Goal: Task Accomplishment & Management: Complete application form

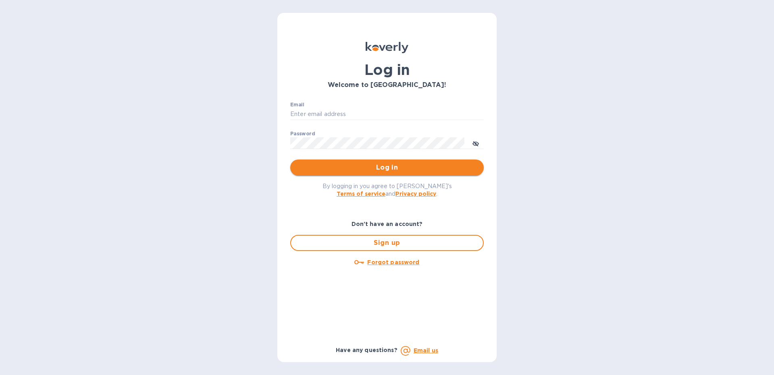
type input "[EMAIL_ADDRESS][DOMAIN_NAME]"
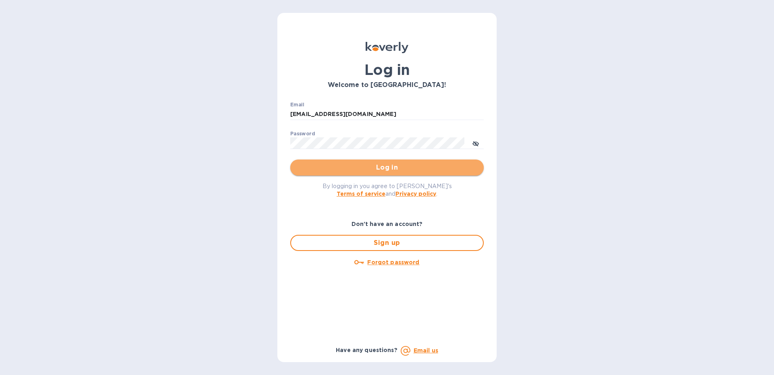
click at [362, 167] on span "Log in" at bounding box center [387, 168] width 181 height 10
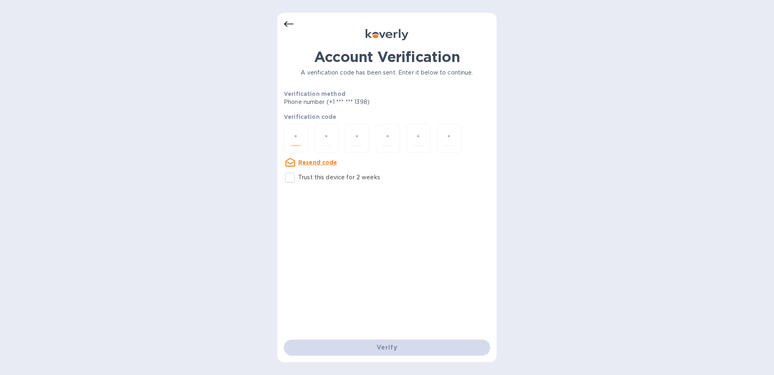
click at [296, 137] on input "number" at bounding box center [296, 138] width 10 height 15
type input "9"
type input "0"
type input "1"
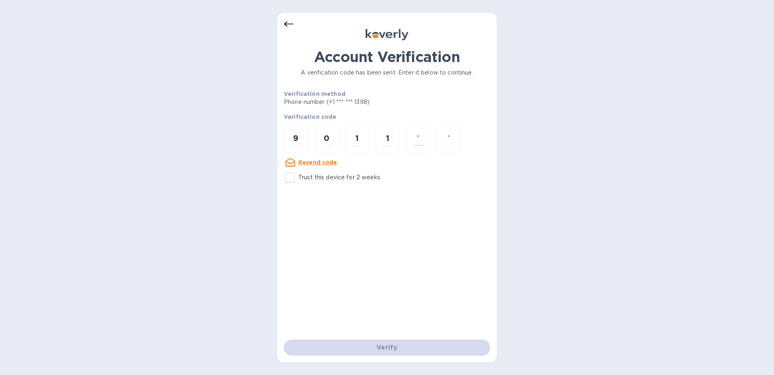
type input "5"
type input "3"
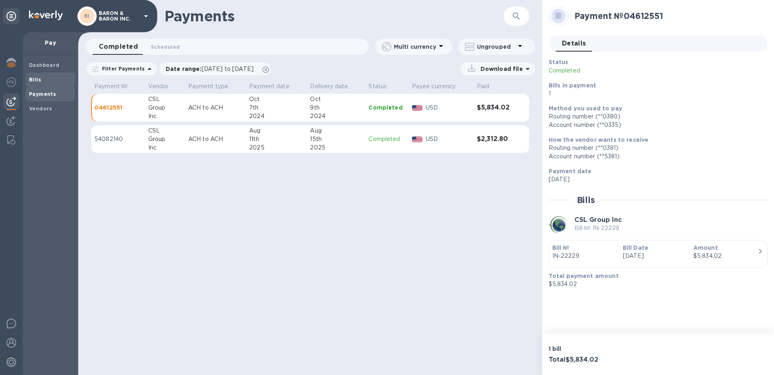
click at [35, 79] on b "Bills" at bounding box center [35, 80] width 12 height 6
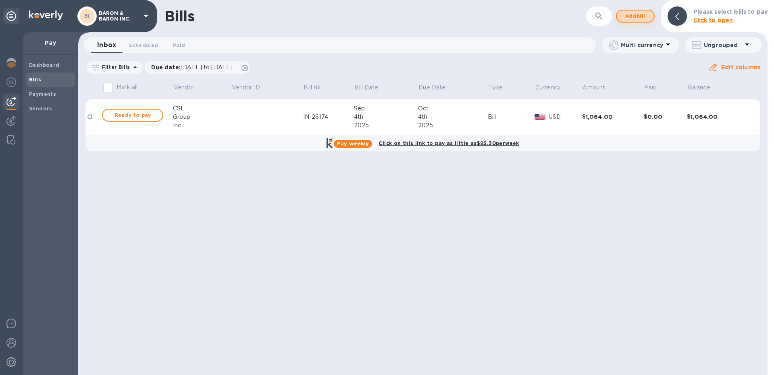
click at [629, 17] on span "Add bill" at bounding box center [636, 16] width 24 height 10
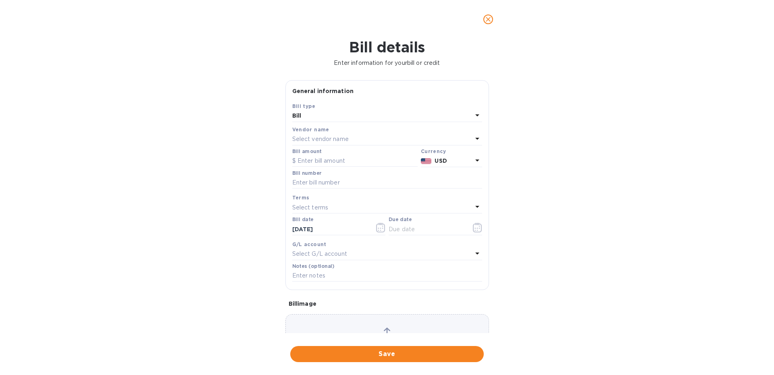
click at [413, 132] on div "Vendor name" at bounding box center [387, 129] width 190 height 8
click at [476, 138] on icon at bounding box center [478, 139] width 4 height 2
click at [308, 184] on p "CSL Group Inc" at bounding box center [384, 185] width 171 height 8
click at [360, 159] on input "text" at bounding box center [354, 161] width 125 height 12
type input "4,954.62"
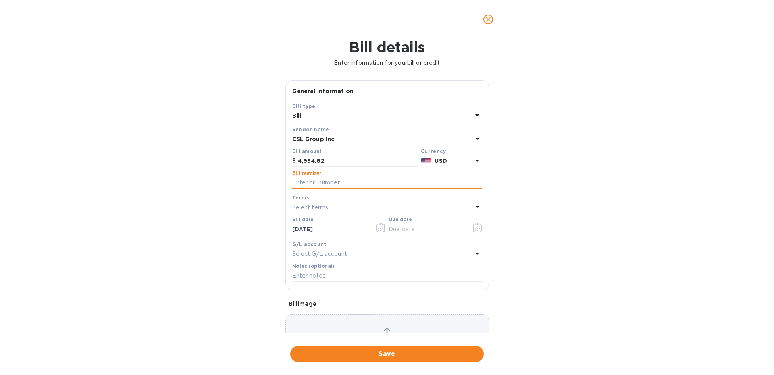
click at [349, 181] on input "text" at bounding box center [387, 183] width 190 height 12
type input "IN-26174"
click at [421, 227] on input "text" at bounding box center [427, 229] width 76 height 12
click at [475, 232] on icon "button" at bounding box center [477, 228] width 9 height 10
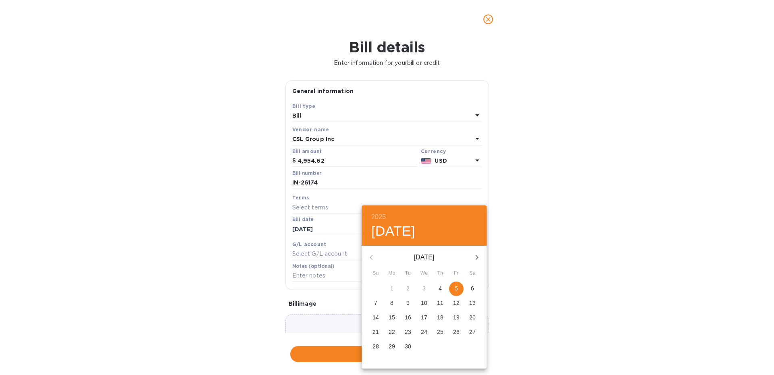
click at [475, 230] on div "2025 Fri, Sep 5" at bounding box center [424, 226] width 125 height 40
click at [472, 287] on p "6" at bounding box center [472, 289] width 3 height 8
type input "09/06/2025"
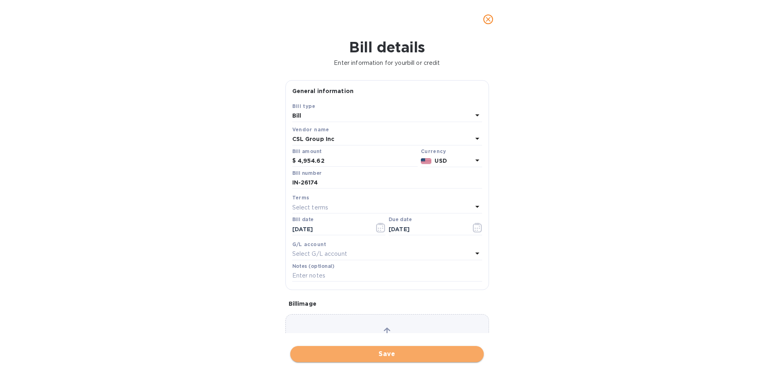
click at [384, 356] on span "Save" at bounding box center [387, 355] width 181 height 10
click at [384, 355] on span "Save" at bounding box center [387, 355] width 181 height 10
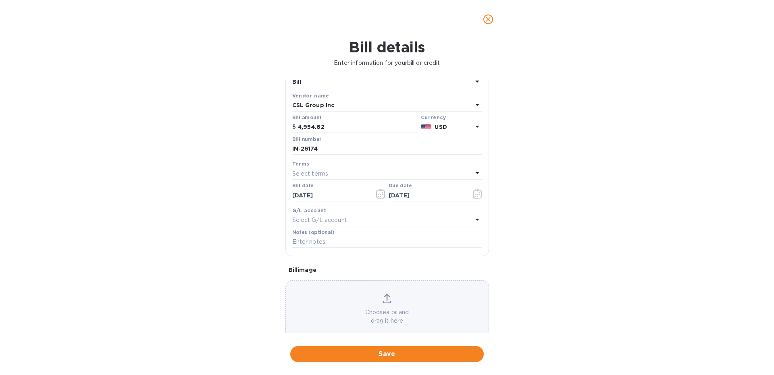
scroll to position [49, 0]
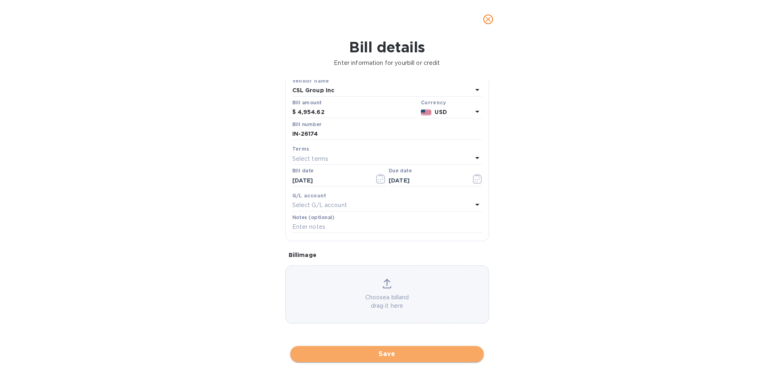
click at [385, 353] on span "Save" at bounding box center [387, 355] width 181 height 10
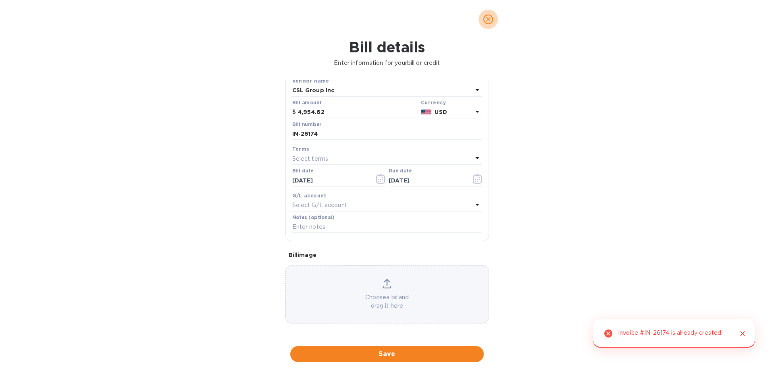
click at [488, 21] on icon "close" at bounding box center [488, 19] width 8 height 8
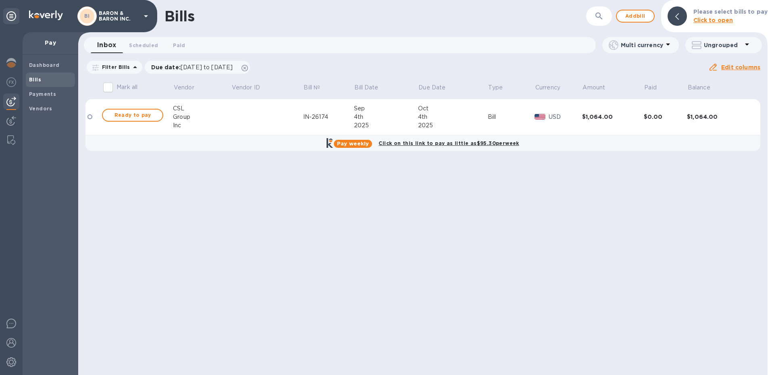
click at [39, 77] on b "Bills" at bounding box center [35, 80] width 12 height 6
click at [45, 94] on b "Payments" at bounding box center [42, 94] width 27 height 6
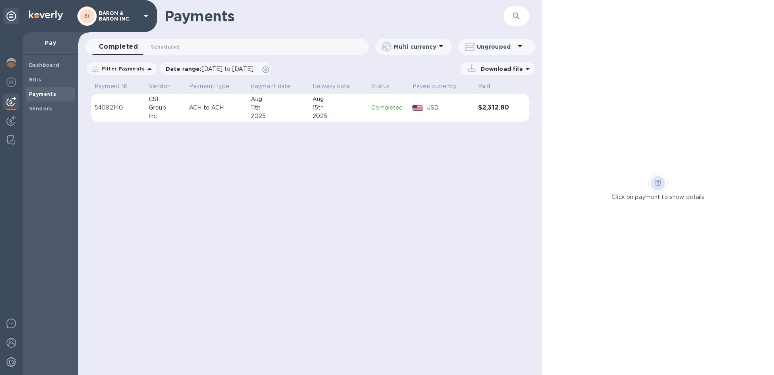
click at [48, 44] on p "Pay" at bounding box center [50, 43] width 43 height 8
drag, startPoint x: 49, startPoint y: 40, endPoint x: 48, endPoint y: 86, distance: 46.4
click at [46, 45] on p "Pay" at bounding box center [50, 43] width 43 height 8
click at [42, 80] on span "Bills" at bounding box center [50, 80] width 43 height 8
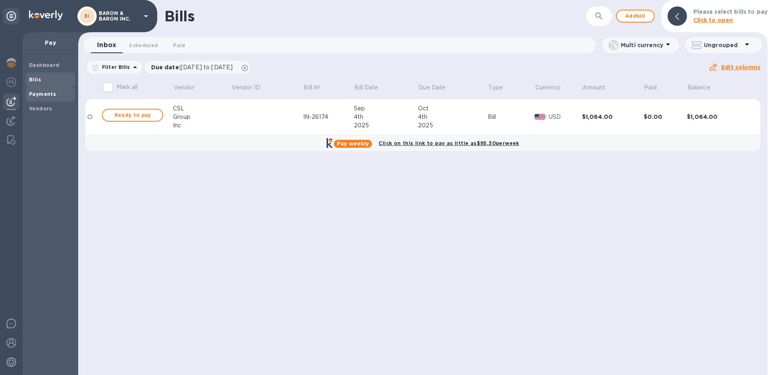
click at [33, 92] on b "Payments" at bounding box center [42, 94] width 27 height 6
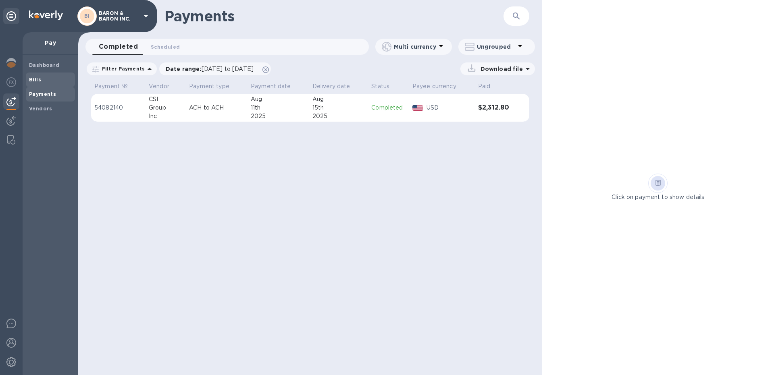
click at [35, 79] on b "Bills" at bounding box center [35, 80] width 12 height 6
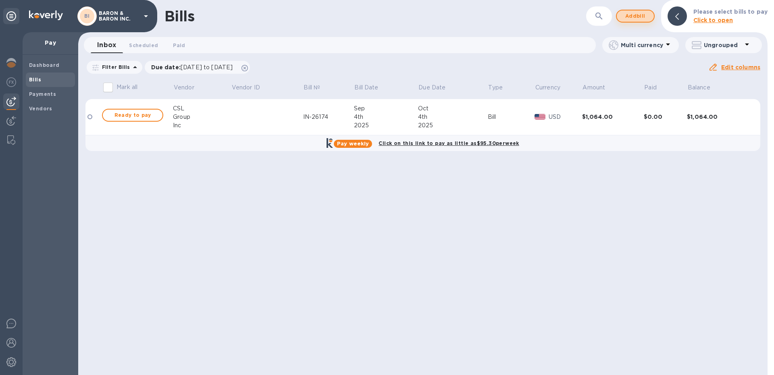
click at [634, 17] on span "Add bill" at bounding box center [636, 16] width 24 height 10
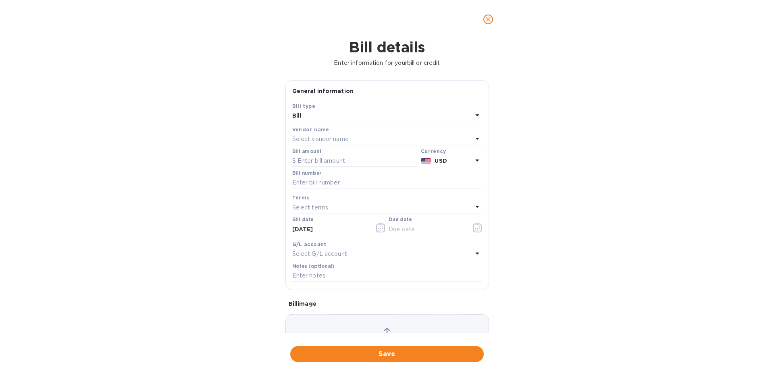
click at [375, 135] on div "Select vendor name" at bounding box center [382, 139] width 180 height 11
click at [434, 156] on input "text" at bounding box center [388, 162] width 142 height 12
click at [333, 189] on p "CSL Group Inc" at bounding box center [384, 185] width 171 height 8
click at [340, 156] on input "text" at bounding box center [354, 161] width 125 height 12
type input "4,954.62"
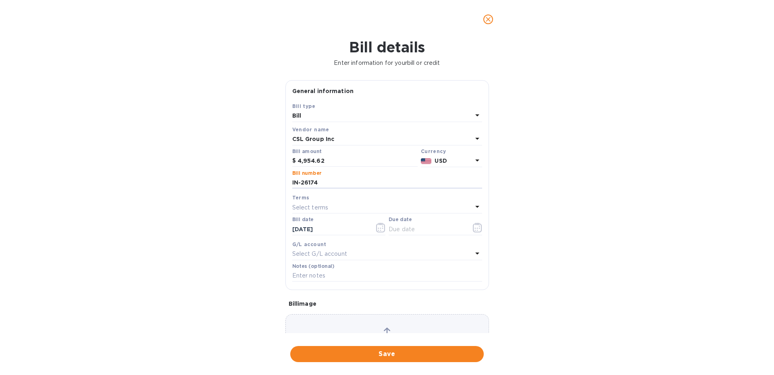
type input "IN-26174"
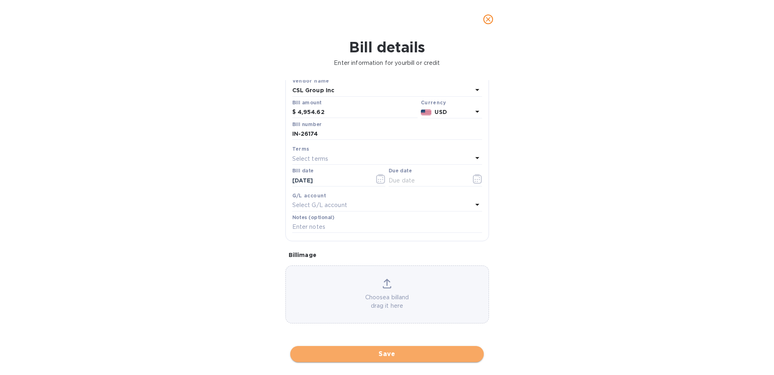
click at [381, 355] on span "Save" at bounding box center [387, 355] width 181 height 10
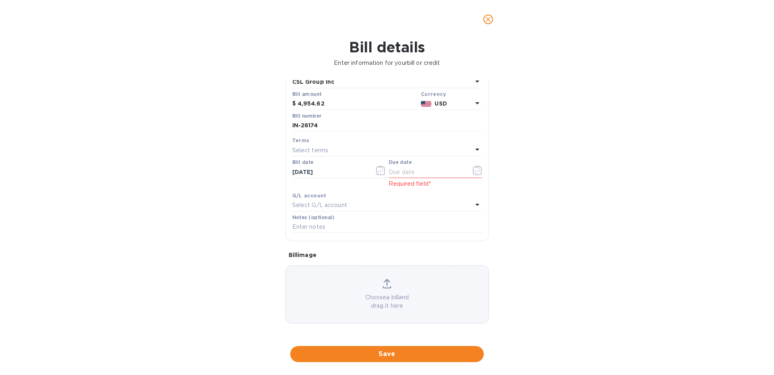
scroll to position [0, 0]
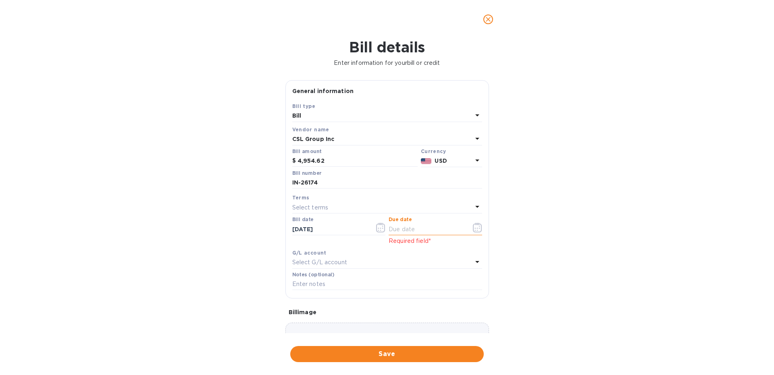
click at [428, 229] on input "text" at bounding box center [427, 229] width 76 height 12
click at [476, 225] on icon "button" at bounding box center [477, 228] width 9 height 10
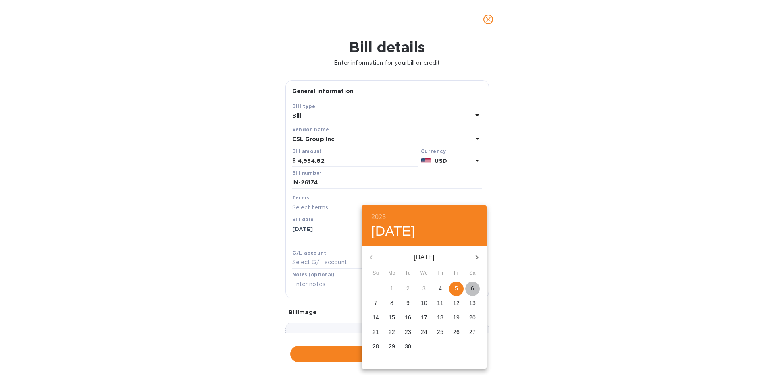
click at [472, 288] on p "6" at bounding box center [472, 289] width 3 height 8
type input "09/06/2025"
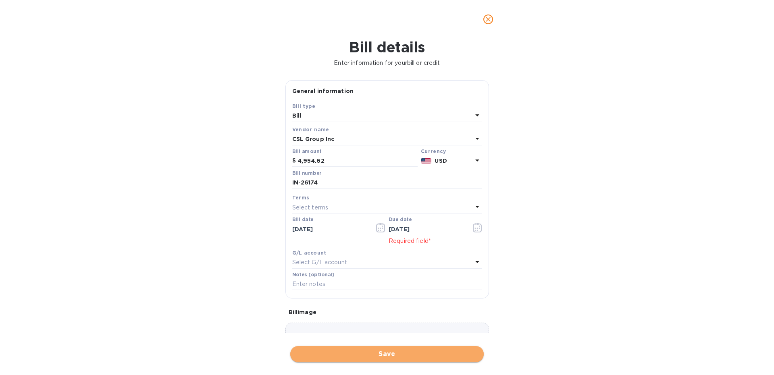
click at [382, 353] on span "Save" at bounding box center [387, 355] width 181 height 10
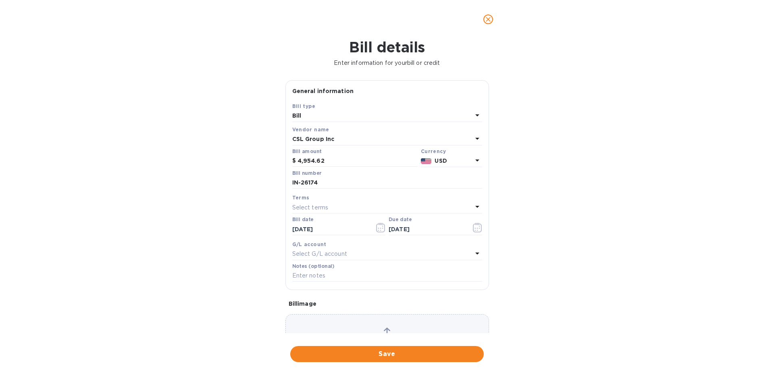
click at [385, 330] on icon at bounding box center [387, 331] width 6 height 7
click at [487, 18] on icon "close" at bounding box center [488, 19] width 5 height 5
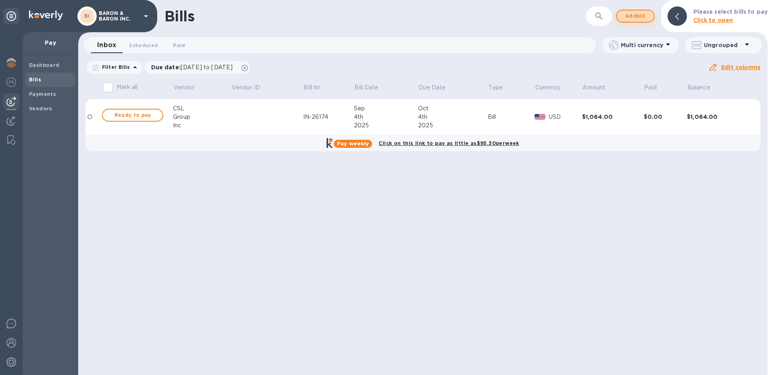
click at [629, 16] on span "Add bill" at bounding box center [636, 16] width 24 height 10
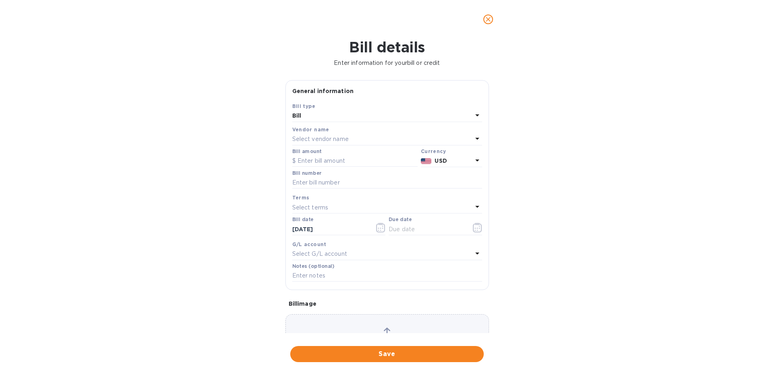
click at [396, 110] on div "Bill type" at bounding box center [387, 106] width 190 height 8
click at [369, 138] on div "Select vendor name" at bounding box center [382, 139] width 180 height 11
click at [337, 188] on p "CSL Group Inc" at bounding box center [384, 185] width 171 height 8
click at [331, 158] on input "text" at bounding box center [354, 161] width 125 height 12
type input "4,954.62"
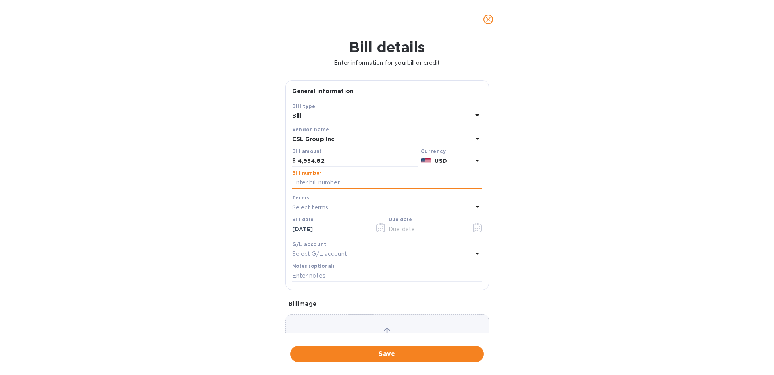
click at [340, 186] on input "text" at bounding box center [387, 183] width 190 height 12
type input "IN-26253"
click at [474, 206] on icon at bounding box center [478, 207] width 10 height 10
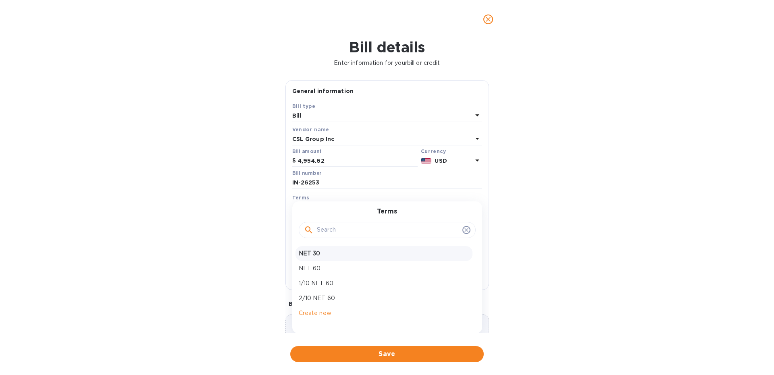
click at [311, 252] on p "NET 30" at bounding box center [384, 254] width 171 height 8
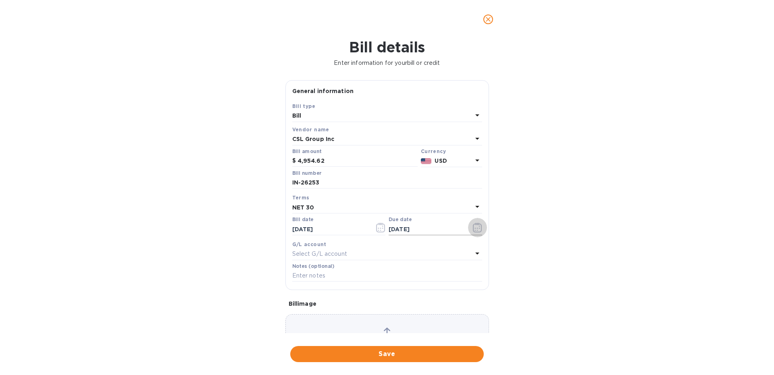
click at [478, 229] on icon "button" at bounding box center [477, 228] width 9 height 10
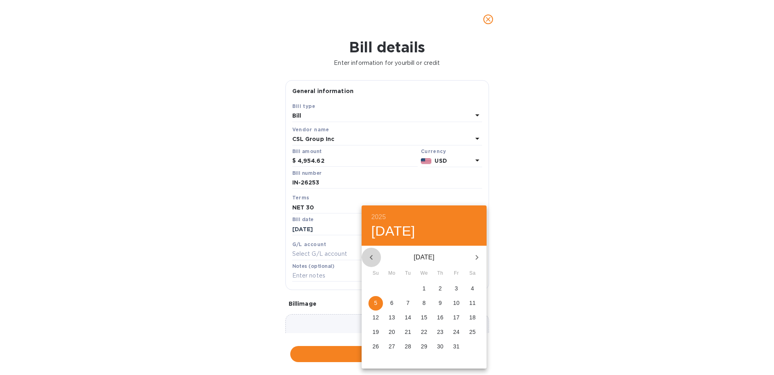
click at [369, 255] on icon "button" at bounding box center [372, 258] width 10 height 10
click at [471, 290] on p "6" at bounding box center [472, 289] width 3 height 8
type input "09/06/2025"
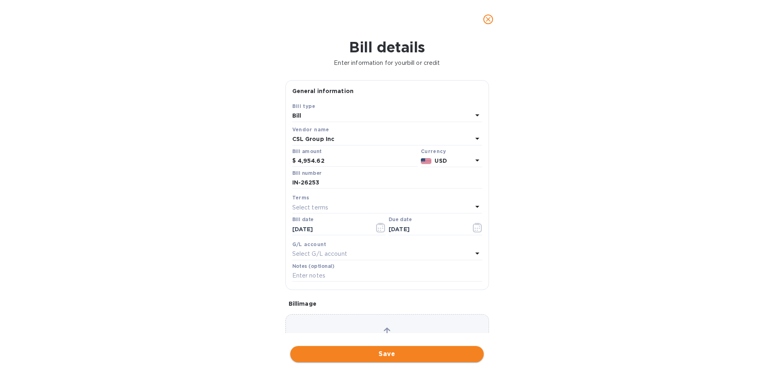
click at [384, 355] on span "Save" at bounding box center [387, 355] width 181 height 10
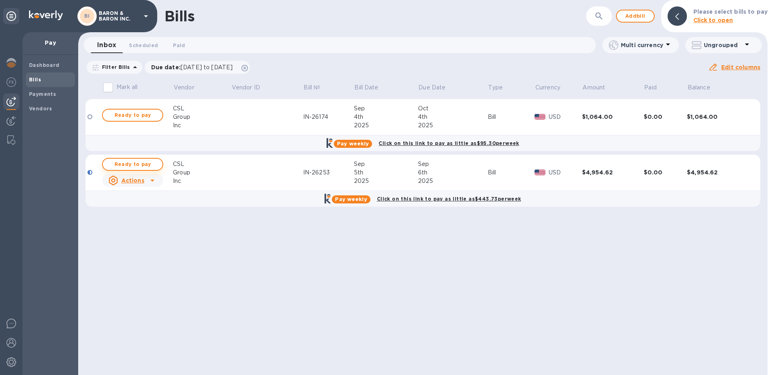
click at [133, 163] on span "Ready to pay" at bounding box center [132, 165] width 47 height 10
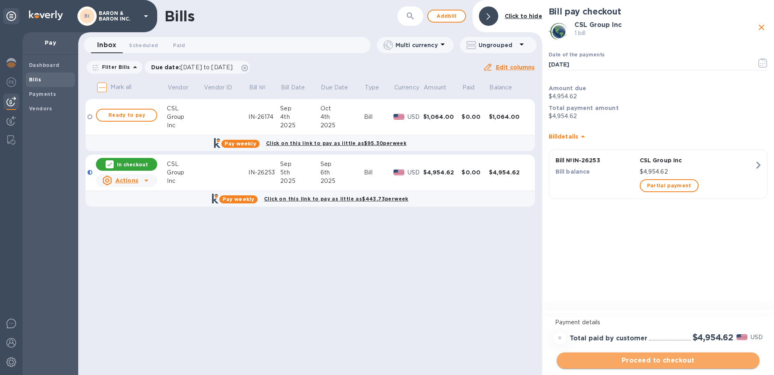
click at [635, 364] on span "Proceed to checkout" at bounding box center [658, 361] width 190 height 10
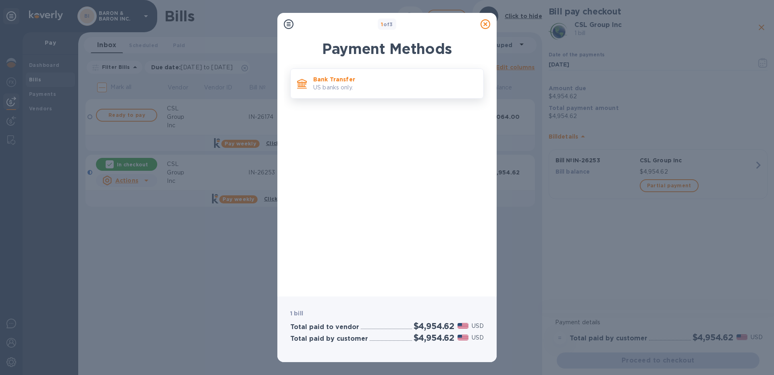
click at [373, 88] on p "US banks only." at bounding box center [395, 87] width 164 height 8
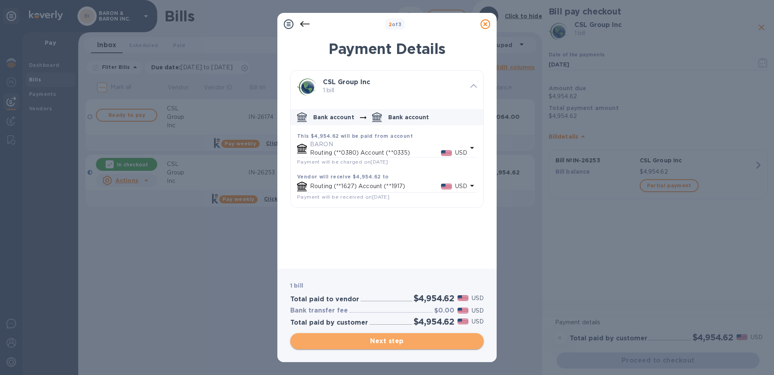
click at [380, 338] on span "Next step" at bounding box center [387, 342] width 181 height 10
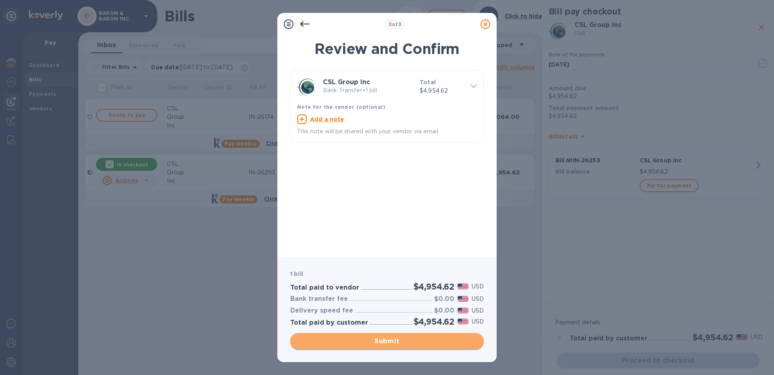
click at [388, 341] on span "Submit" at bounding box center [387, 342] width 181 height 10
